Goal: Use online tool/utility

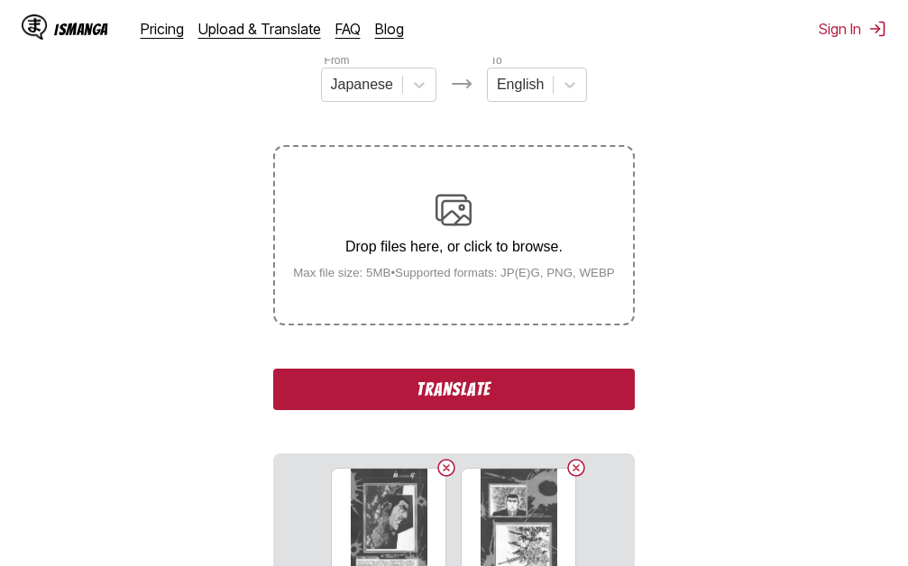
scroll to position [361, 0]
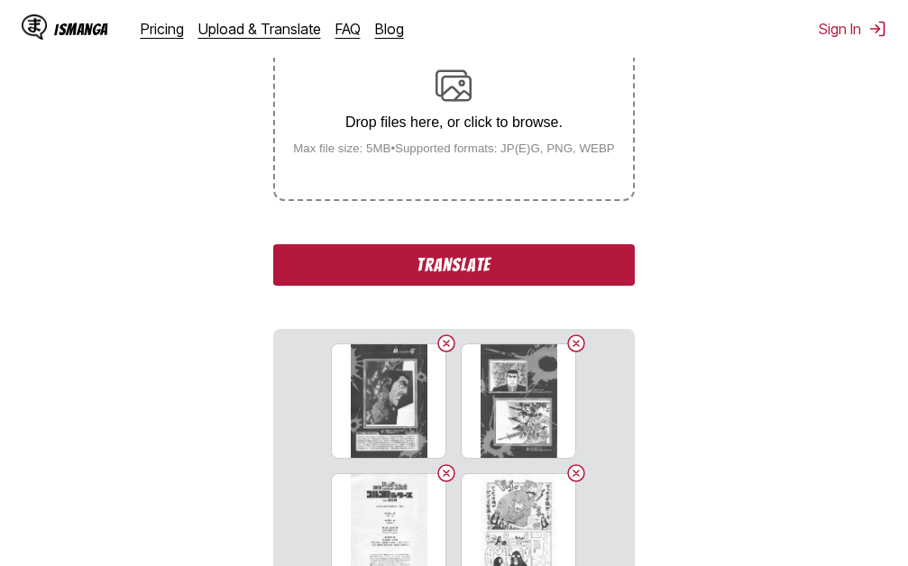
click at [484, 265] on button "Translate" at bounding box center [453, 264] width 361 height 41
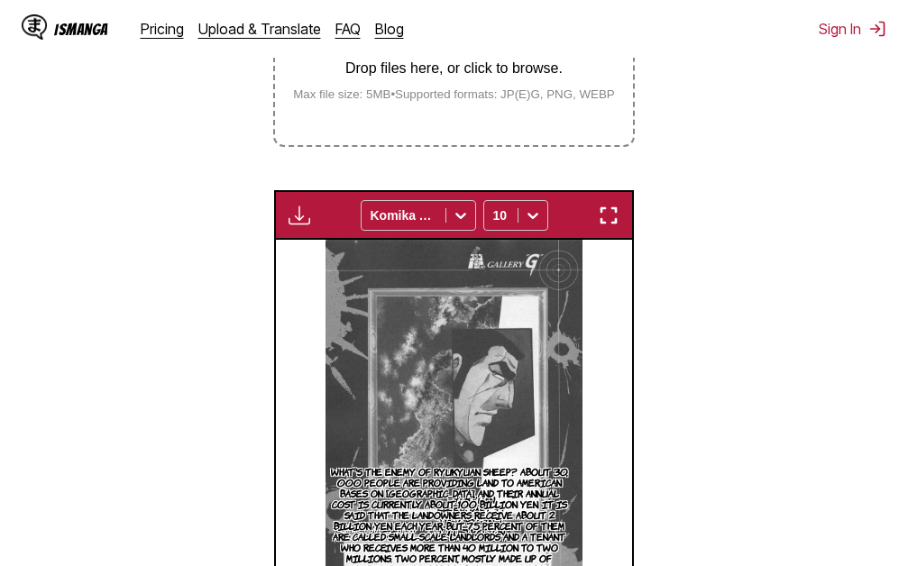
scroll to position [405, 0]
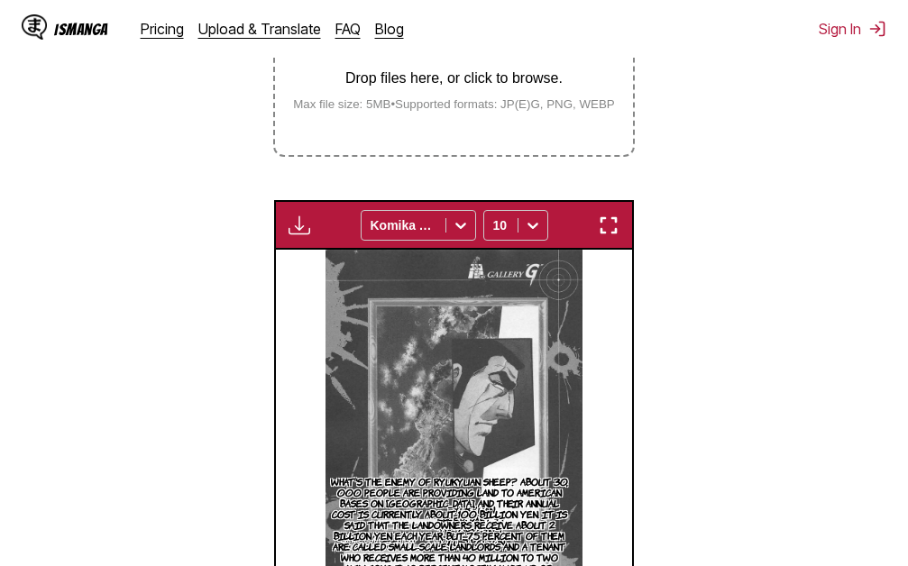
click at [601, 224] on img "button" at bounding box center [609, 226] width 22 height 22
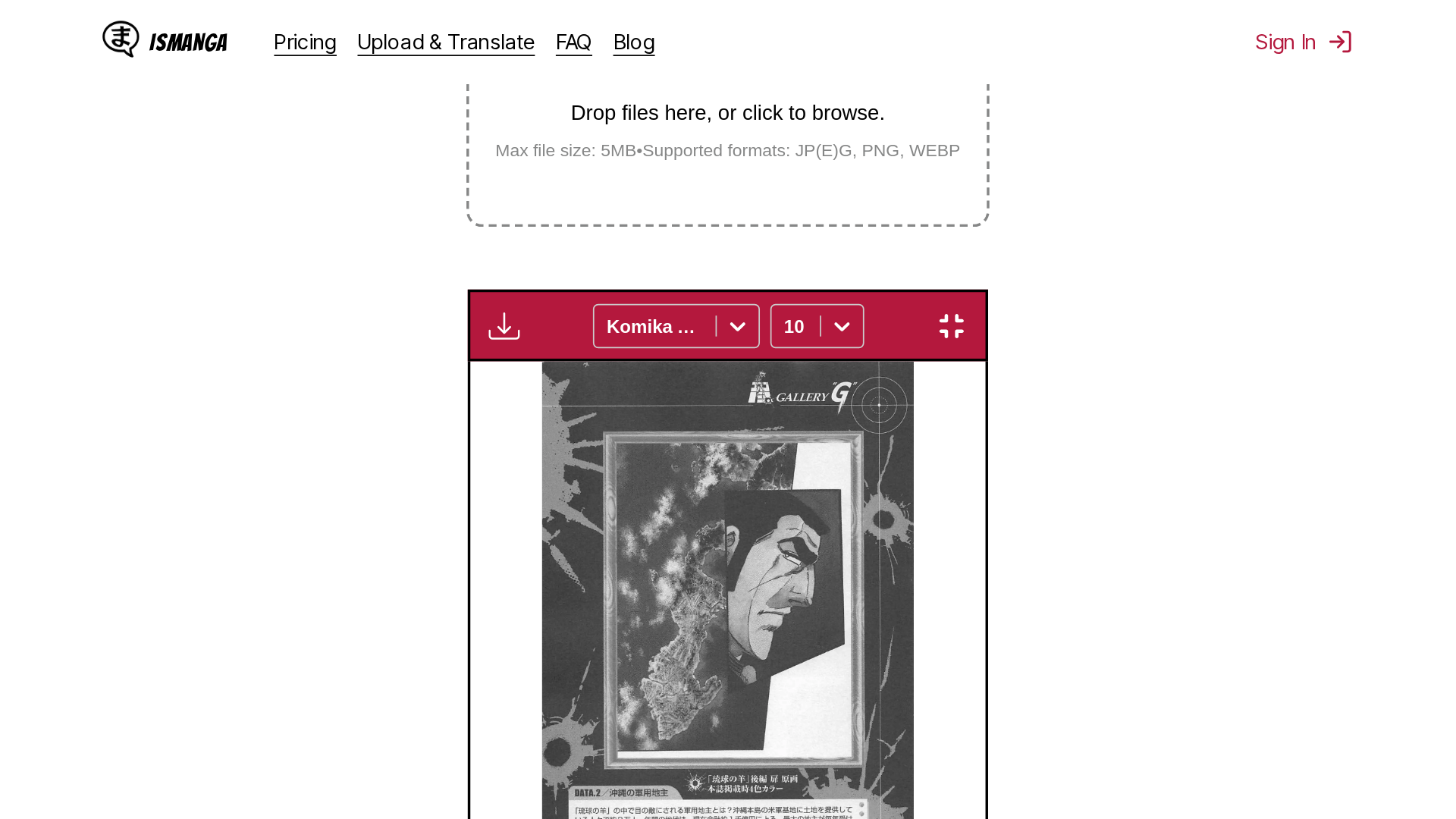
scroll to position [159, 0]
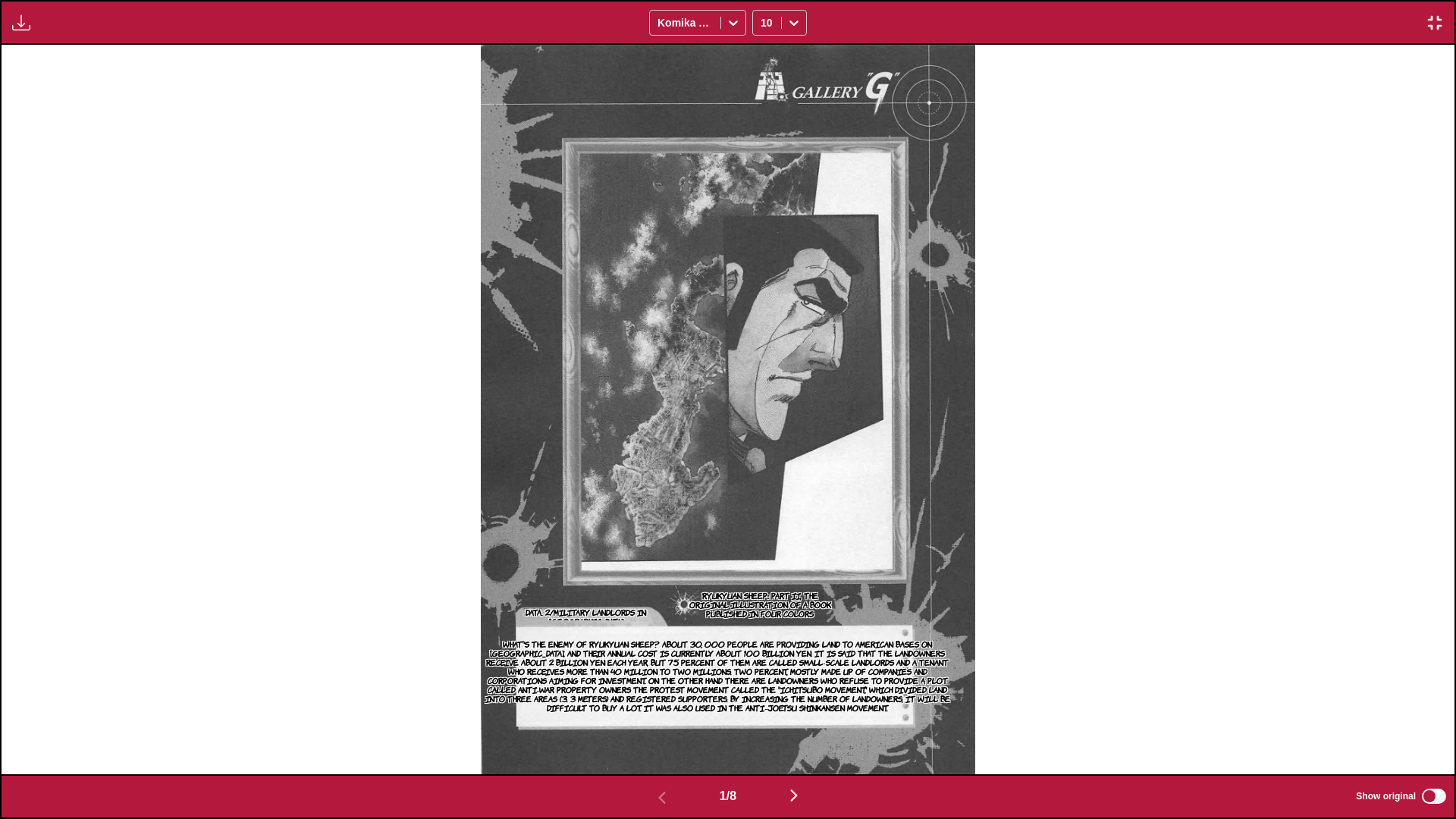
click at [763, 475] on img "button" at bounding box center [794, 795] width 19 height 18
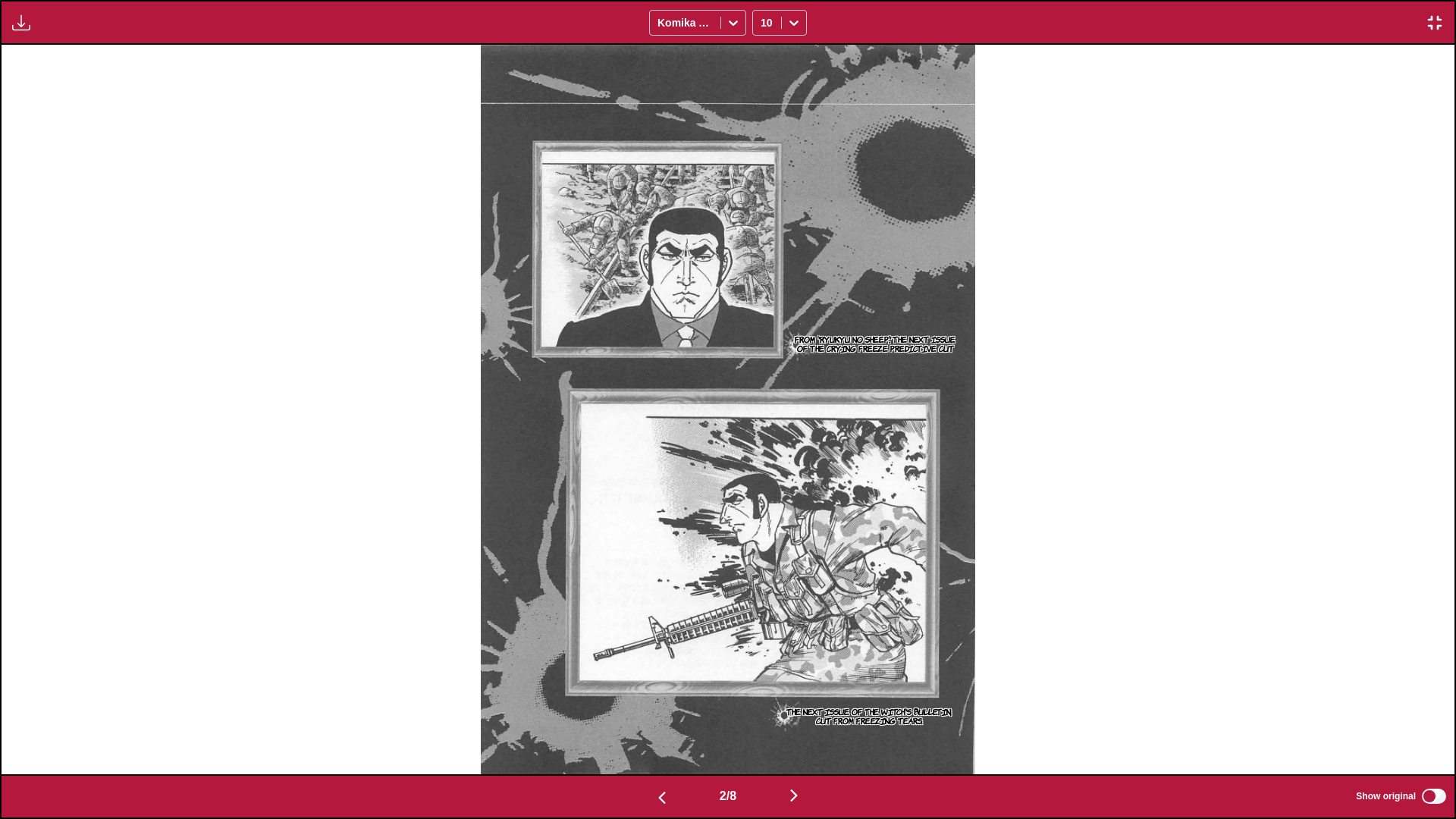
click at [763, 475] on img "button" at bounding box center [794, 795] width 19 height 18
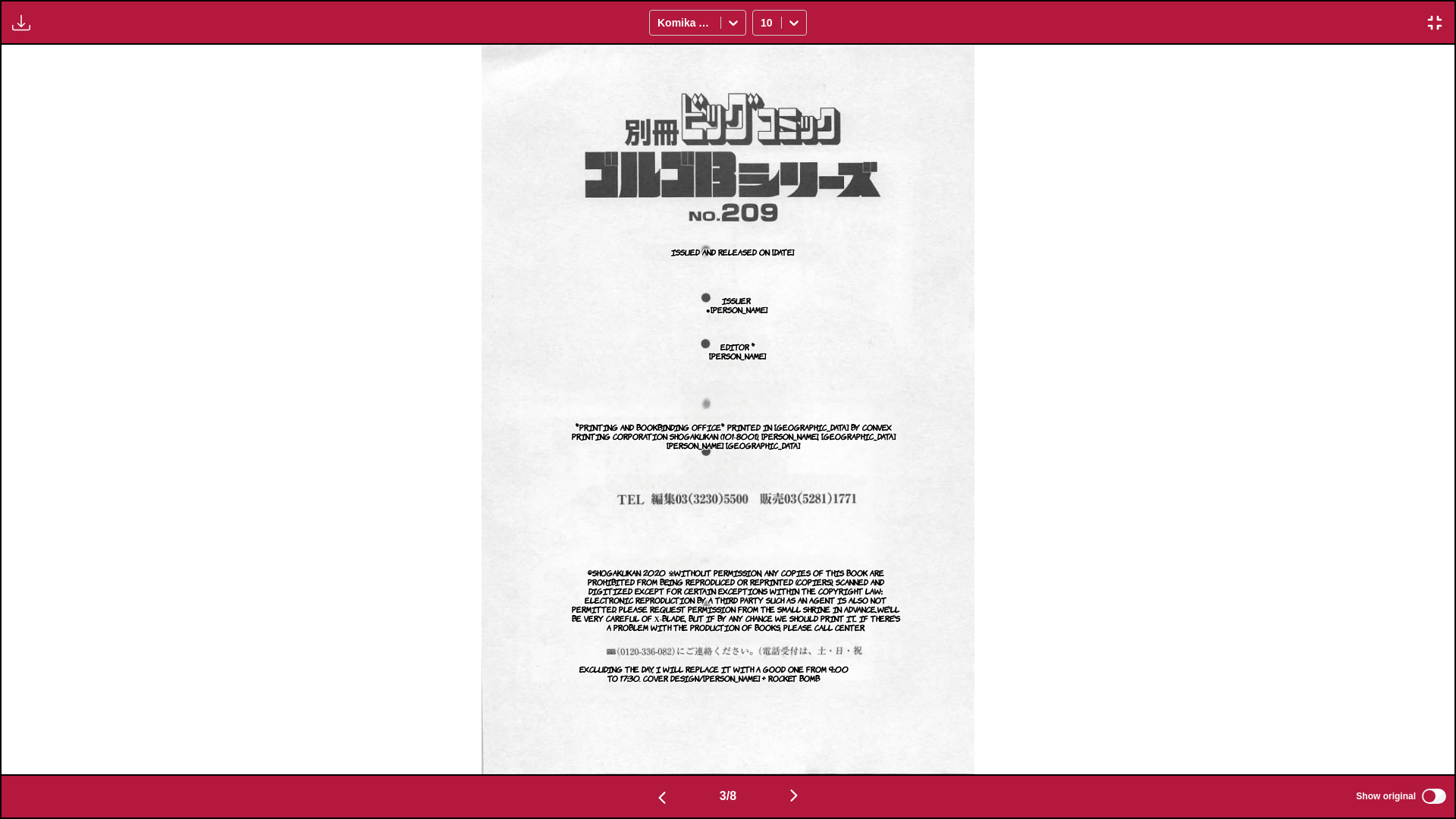
click at [763, 475] on img "button" at bounding box center [794, 795] width 19 height 18
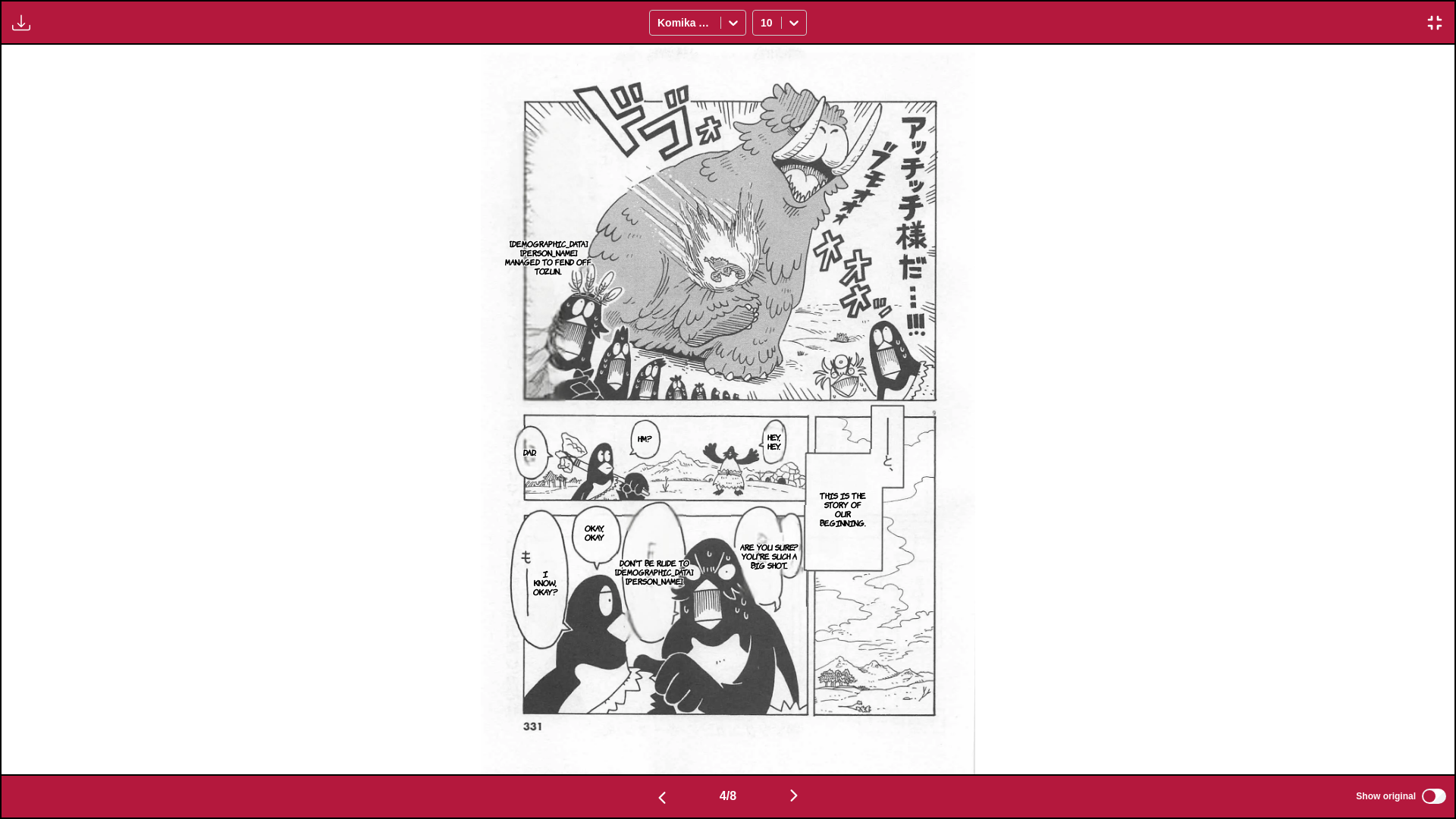
click at [763, 475] on img "button" at bounding box center [794, 795] width 19 height 18
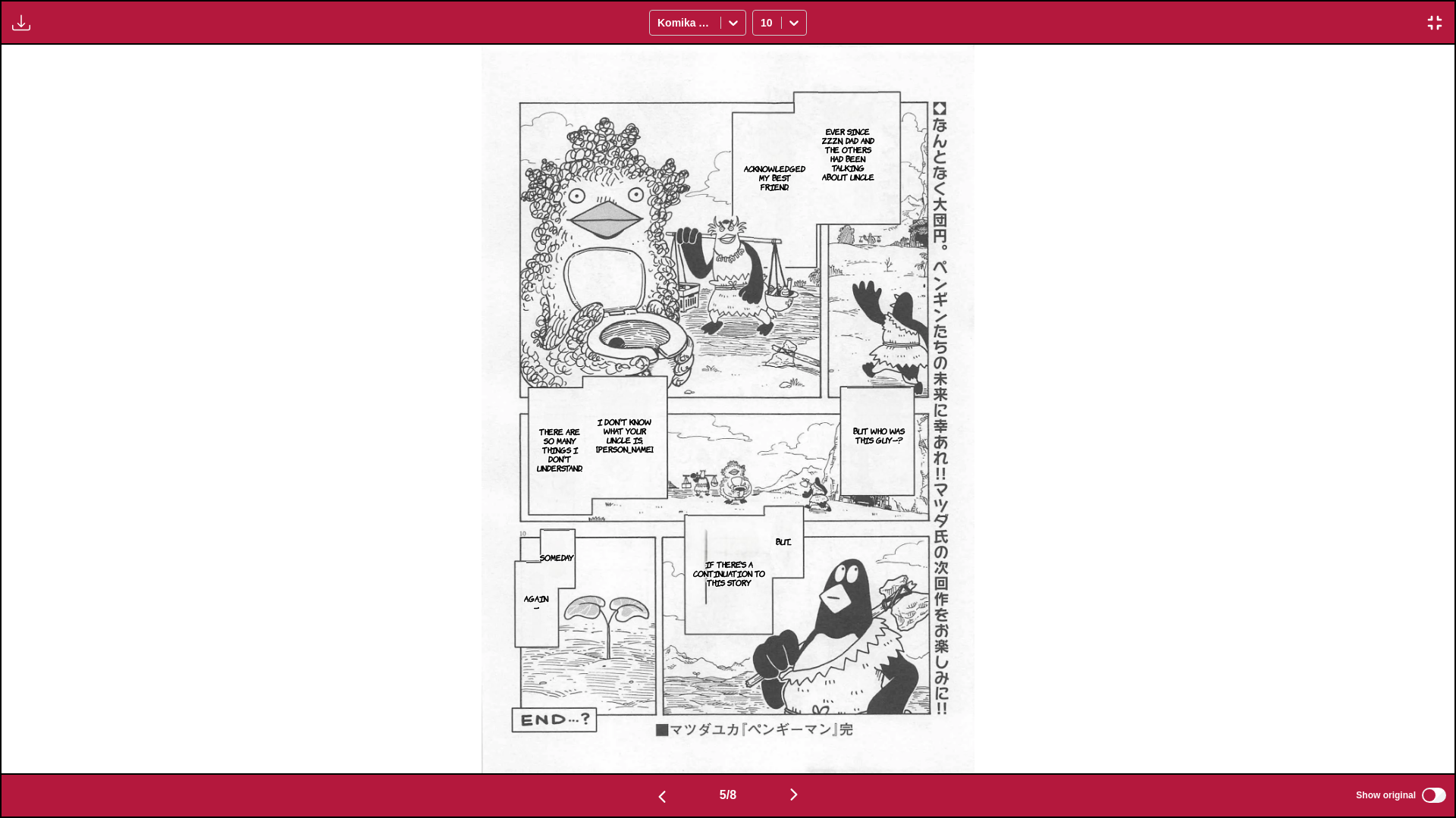
click at [763, 475] on img "button" at bounding box center [794, 794] width 19 height 18
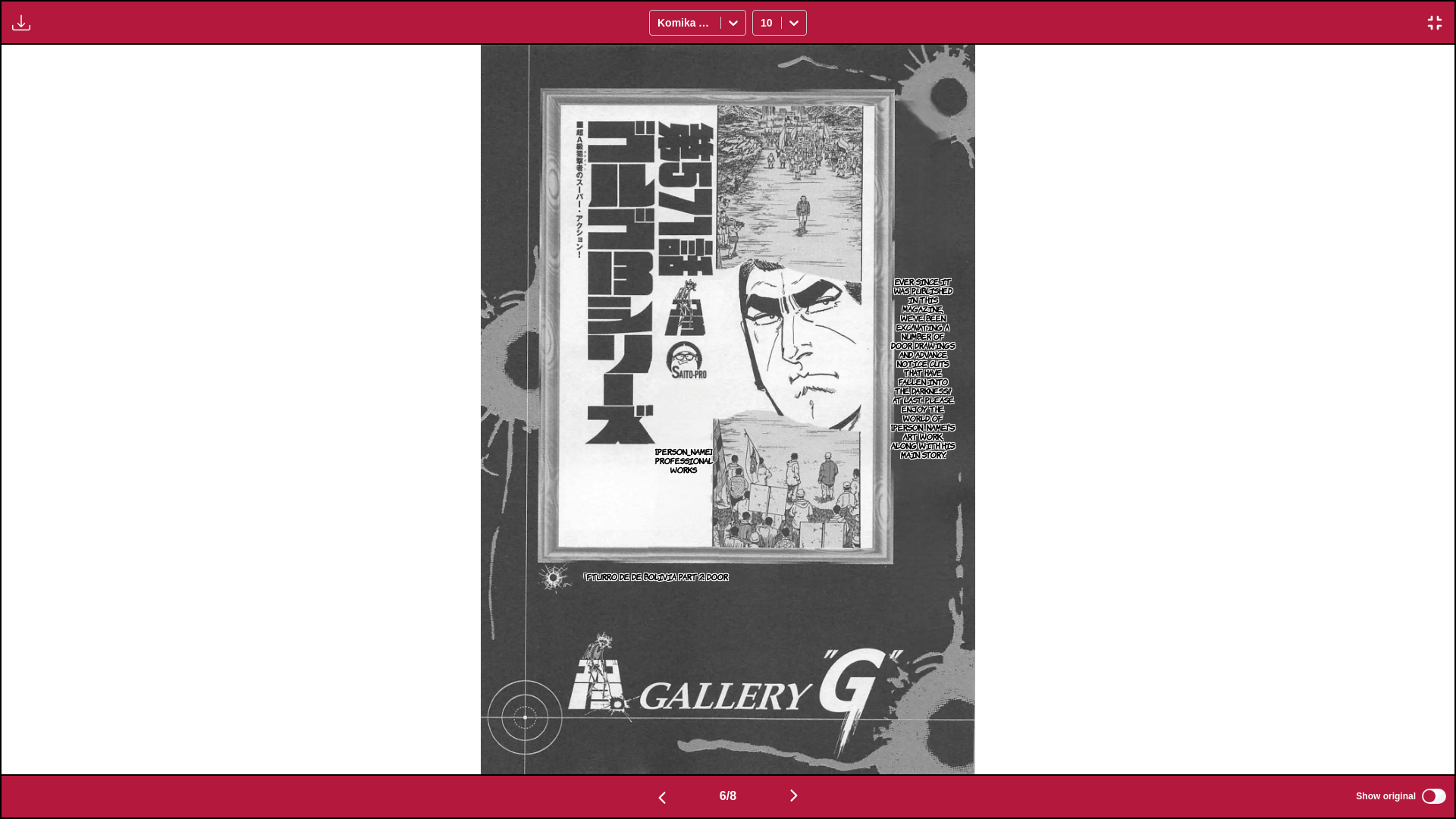
click at [763, 475] on img "button" at bounding box center [794, 795] width 19 height 18
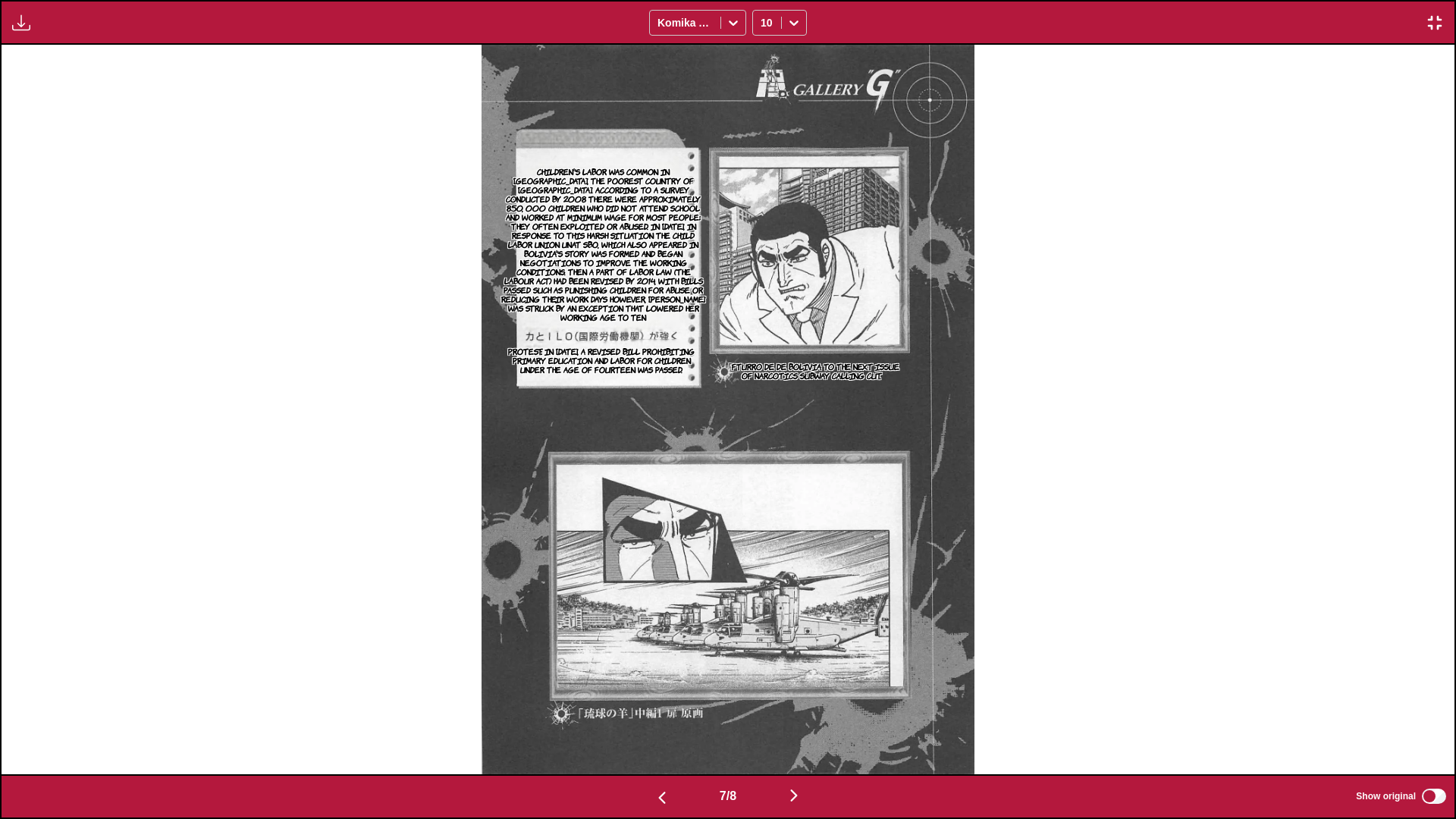
click at [763, 475] on img "button" at bounding box center [794, 795] width 19 height 18
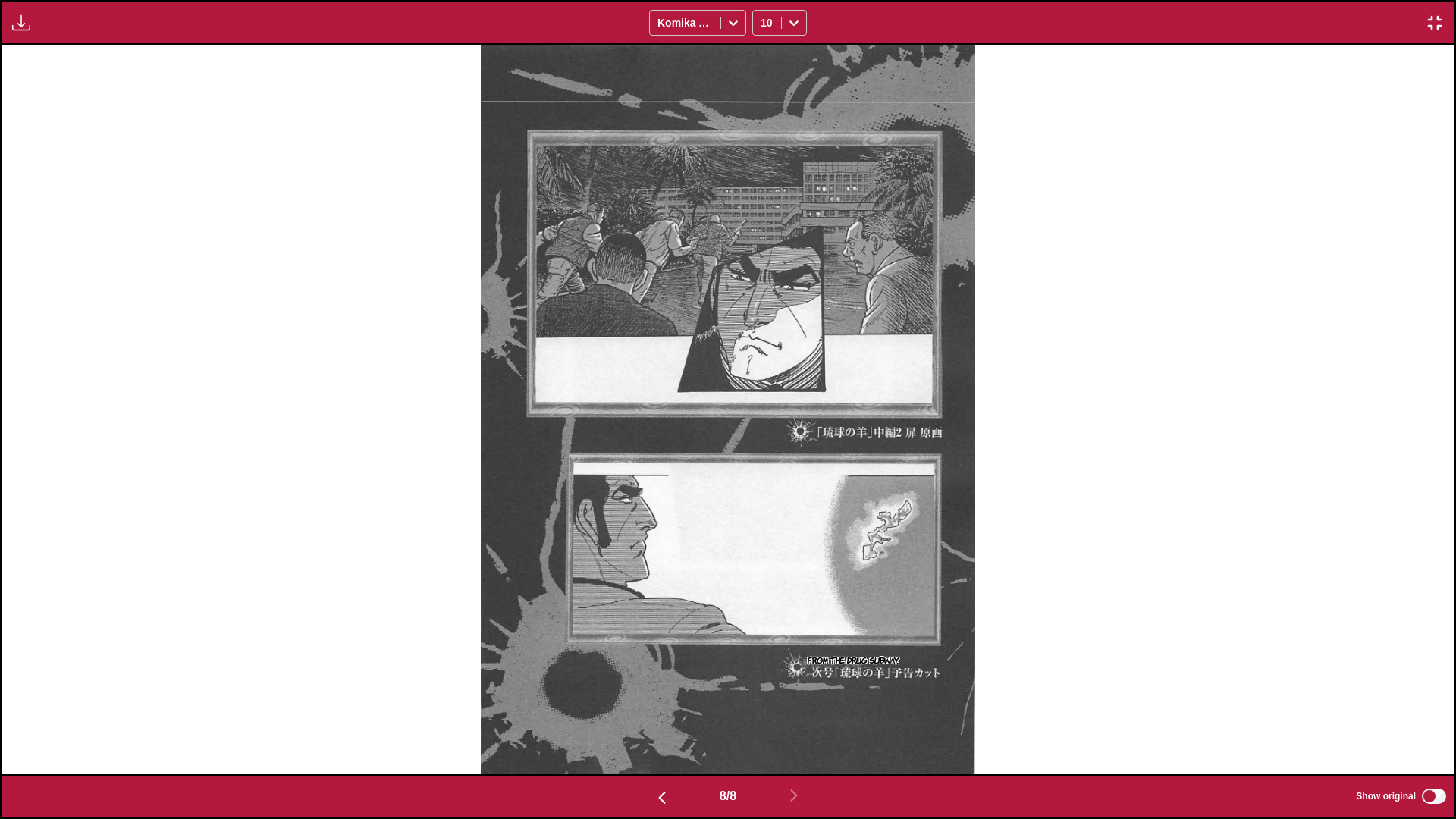
click at [763, 20] on img "button" at bounding box center [1435, 23] width 19 height 18
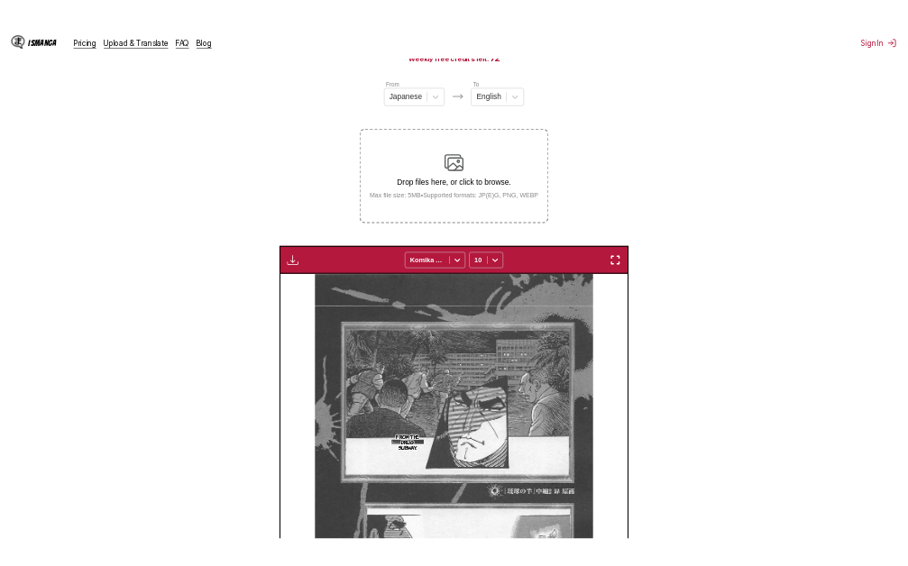
scroll to position [0, 2493]
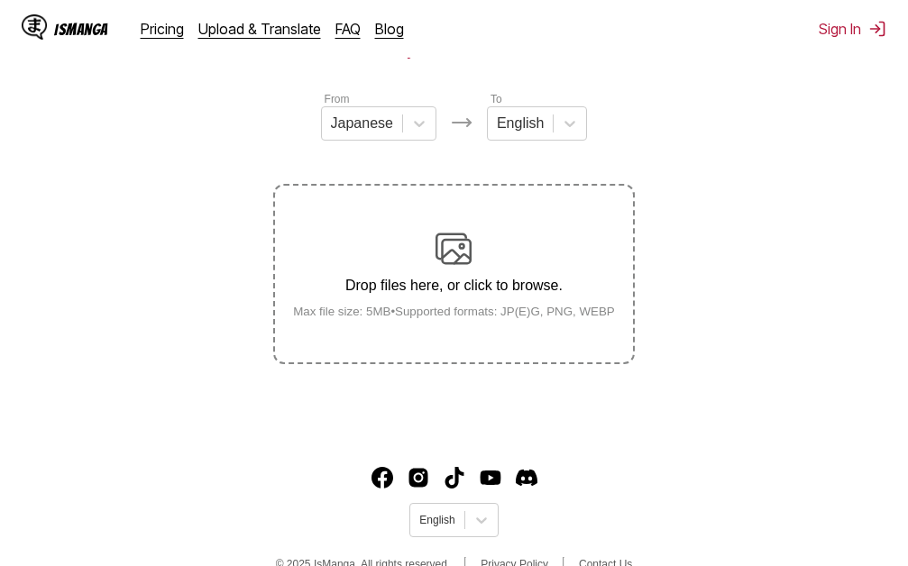
scroll to position [230, 0]
